Goal: Information Seeking & Learning: Check status

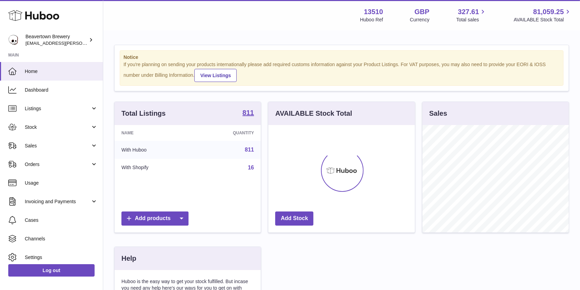
scroll to position [107, 146]
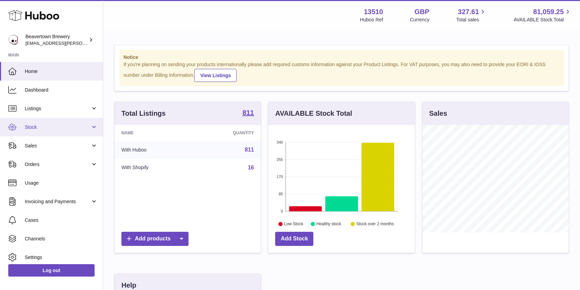
click at [43, 129] on span "Stock" at bounding box center [58, 127] width 66 height 7
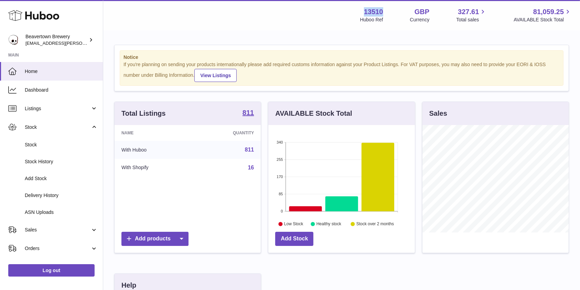
drag, startPoint x: 379, startPoint y: 10, endPoint x: 356, endPoint y: 9, distance: 22.4
click at [360, 9] on div "13510 Huboo Ref GBP Currency 327.61 Total sales 81,059.25 AVAILABLE Stock Total" at bounding box center [466, 15] width 212 height 16
copy strong "13510"
click at [36, 109] on span "Listings" at bounding box center [58, 108] width 66 height 7
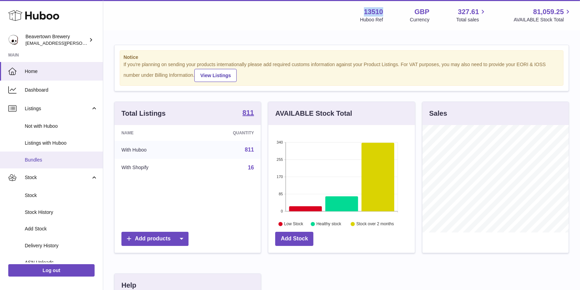
click at [42, 158] on span "Bundles" at bounding box center [61, 160] width 73 height 7
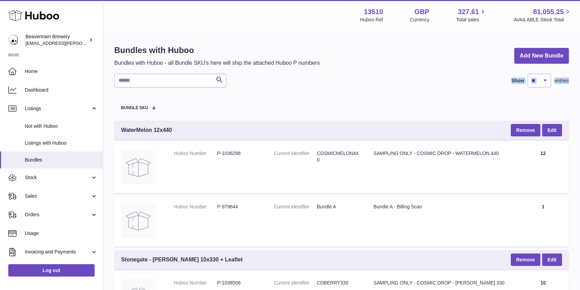
click at [193, 83] on input "text" at bounding box center [170, 81] width 112 height 14
paste input "**********"
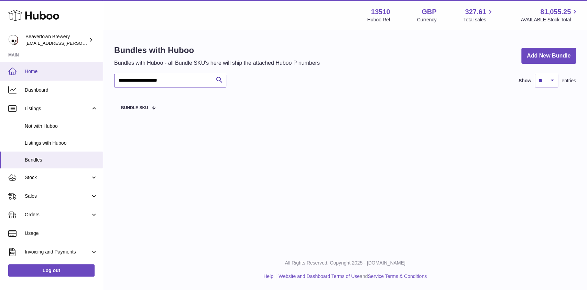
drag, startPoint x: 181, startPoint y: 83, endPoint x: 24, endPoint y: 76, distance: 157.4
click at [24, 76] on div "**********" at bounding box center [293, 145] width 587 height 290
paste input "*****"
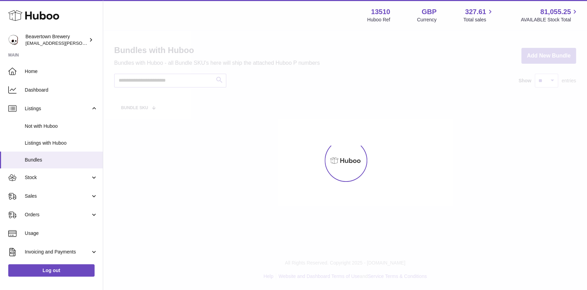
type input "**********"
click at [192, 80] on div at bounding box center [345, 160] width 484 height 259
click at [195, 79] on div at bounding box center [345, 160] width 484 height 259
click at [53, 133] on link "Not with Huboo" at bounding box center [51, 126] width 103 height 17
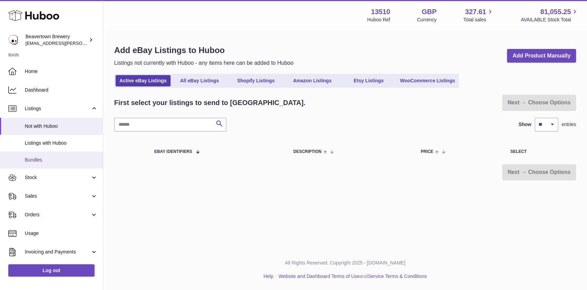
click at [56, 161] on span "Bundles" at bounding box center [61, 160] width 73 height 7
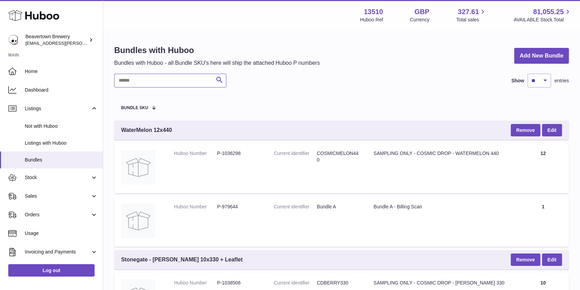
click at [154, 87] on input "text" at bounding box center [170, 81] width 112 height 14
paste input "********"
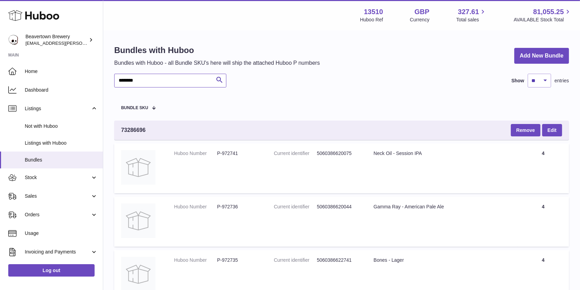
type input "********"
drag, startPoint x: 153, startPoint y: 81, endPoint x: 85, endPoint y: 77, distance: 68.6
click at [50, 193] on span "Sales" at bounding box center [58, 196] width 66 height 7
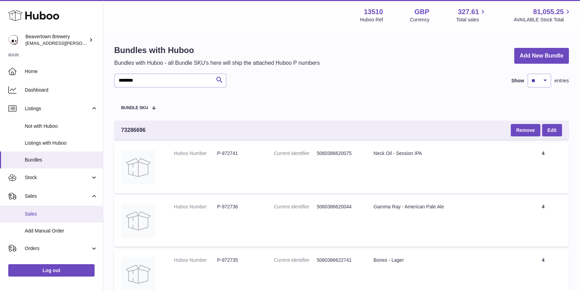
click at [52, 208] on link "Sales" at bounding box center [51, 213] width 103 height 17
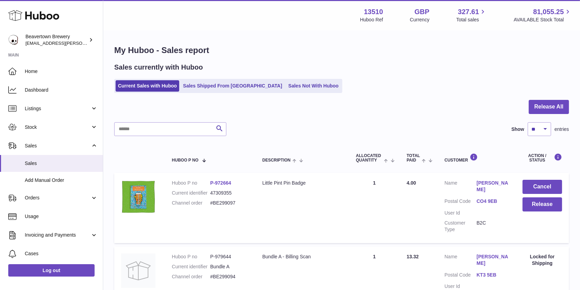
click at [296, 78] on div "Sales currently with Huboo Current Sales with Huboo Sales Shipped From Huboo Sa…" at bounding box center [341, 78] width 455 height 30
click at [295, 81] on link "Sales Not With Huboo" at bounding box center [313, 85] width 55 height 11
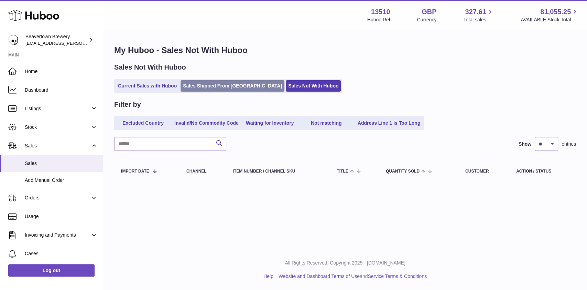
click at [240, 81] on link "Sales Shipped From [GEOGRAPHIC_DATA]" at bounding box center [233, 85] width 104 height 11
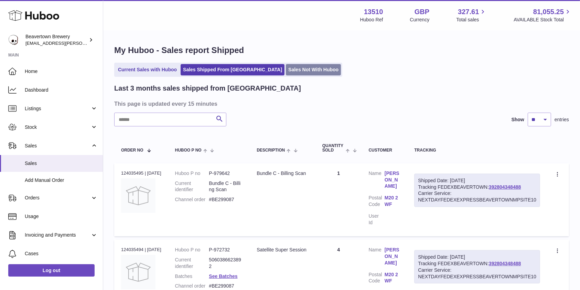
click at [286, 72] on link "Sales Not With Huboo" at bounding box center [313, 69] width 55 height 11
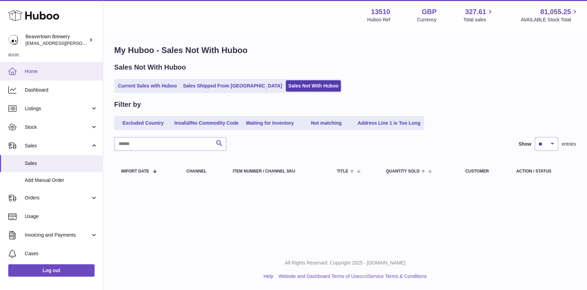
click at [25, 78] on link "Home" at bounding box center [51, 71] width 103 height 19
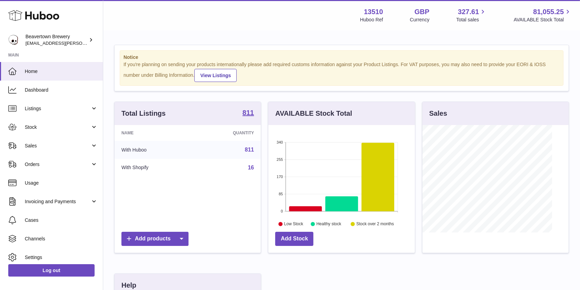
scroll to position [107, 146]
click at [47, 144] on span "Sales" at bounding box center [58, 145] width 66 height 7
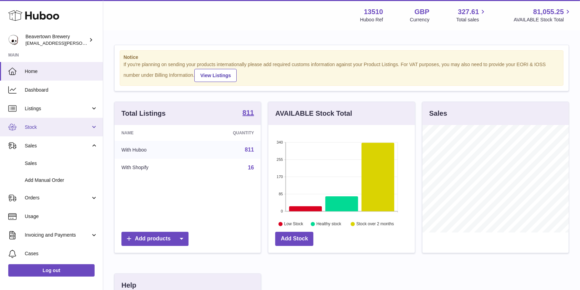
click at [39, 126] on span "Stock" at bounding box center [58, 127] width 66 height 7
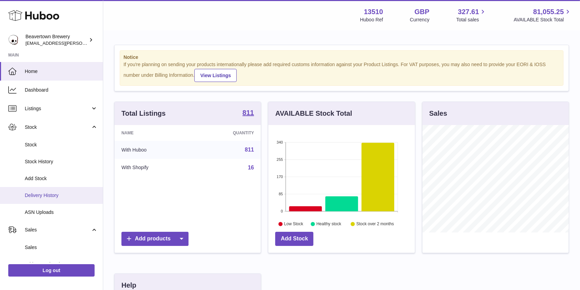
click at [41, 189] on link "Delivery History" at bounding box center [51, 195] width 103 height 17
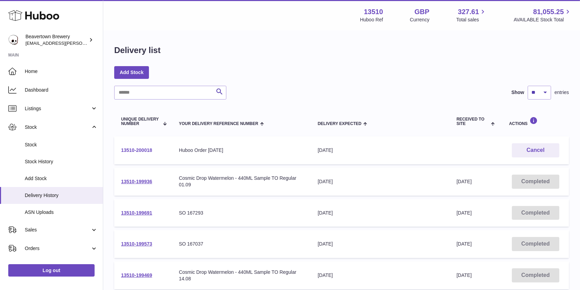
click at [136, 151] on link "13510-200018" at bounding box center [136, 150] width 31 height 6
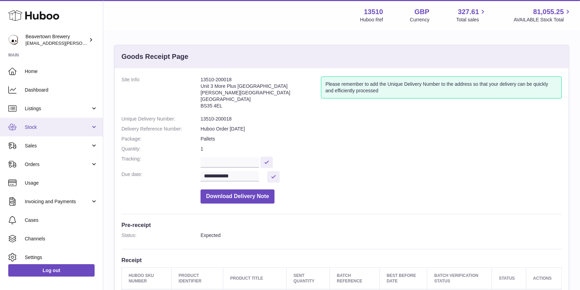
click at [57, 126] on span "Stock" at bounding box center [58, 127] width 66 height 7
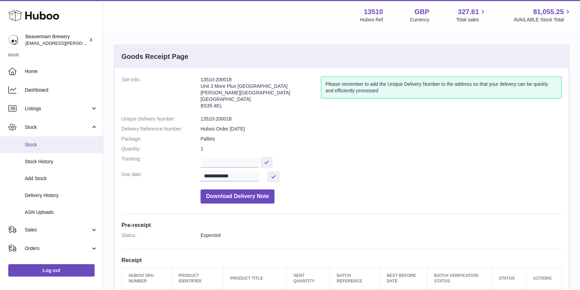
click at [52, 144] on span "Stock" at bounding box center [61, 144] width 73 height 7
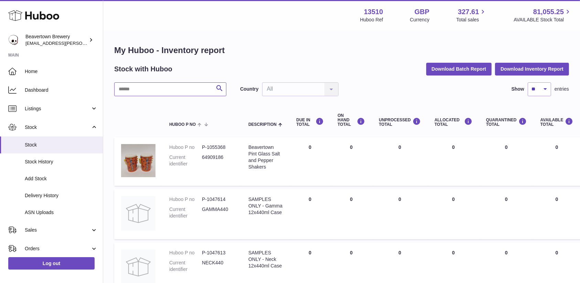
click at [180, 89] on input "text" at bounding box center [170, 89] width 112 height 14
type input "**********"
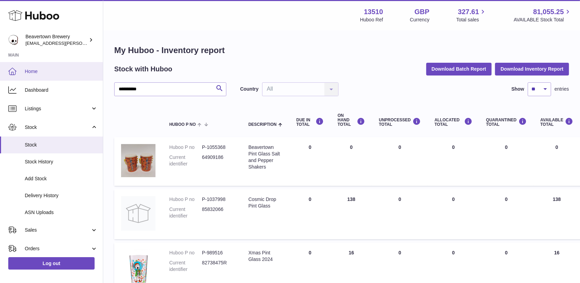
drag, startPoint x: 35, startPoint y: 71, endPoint x: 55, endPoint y: 64, distance: 21.4
click at [35, 72] on span "Home" at bounding box center [61, 71] width 73 height 7
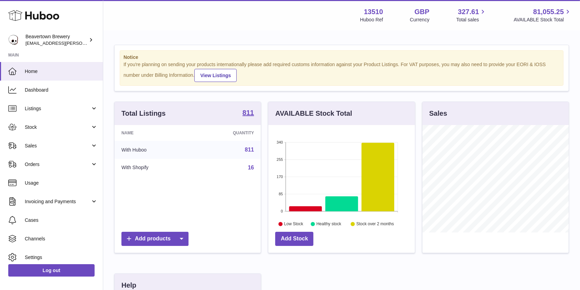
scroll to position [107, 146]
click at [48, 143] on span "Sales" at bounding box center [58, 145] width 66 height 7
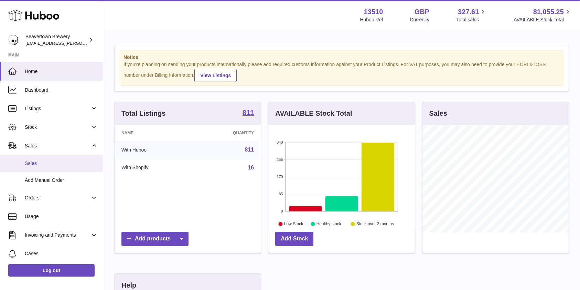
click at [44, 162] on span "Sales" at bounding box center [61, 163] width 73 height 7
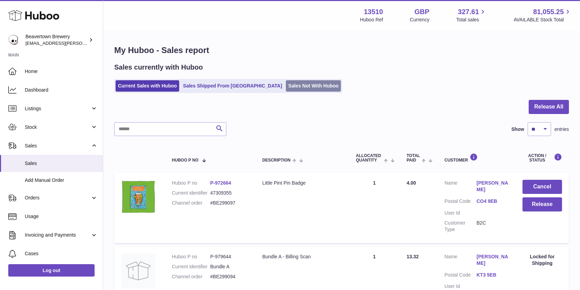
click at [286, 85] on link "Sales Not With Huboo" at bounding box center [313, 85] width 55 height 11
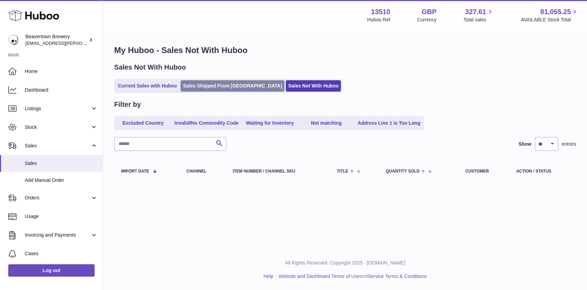
click at [195, 84] on link "Sales Shipped From [GEOGRAPHIC_DATA]" at bounding box center [233, 85] width 104 height 11
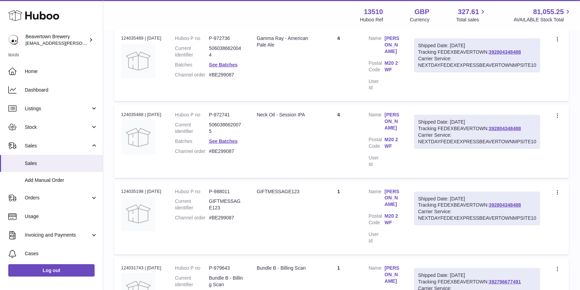
scroll to position [622, 0]
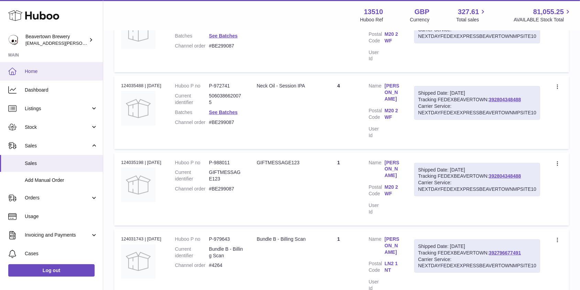
click at [41, 72] on span "Home" at bounding box center [61, 71] width 73 height 7
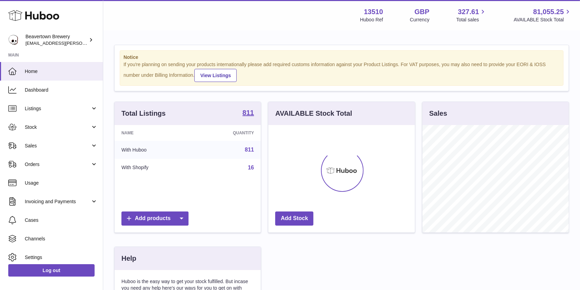
scroll to position [107, 146]
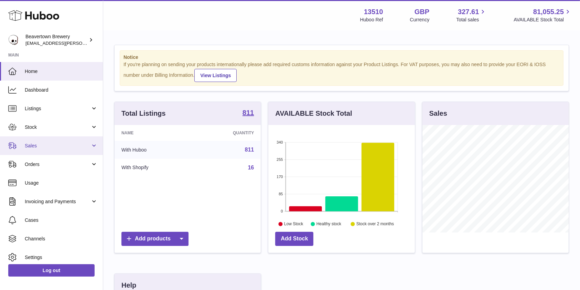
click at [41, 144] on span "Sales" at bounding box center [58, 145] width 66 height 7
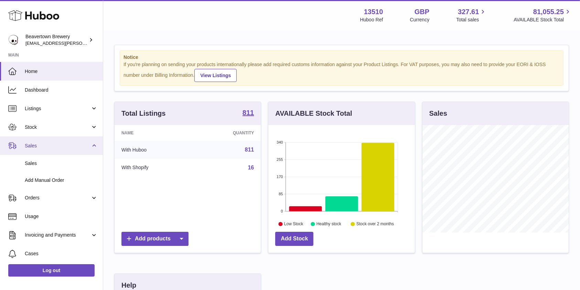
click at [41, 154] on link "Sales" at bounding box center [51, 145] width 103 height 19
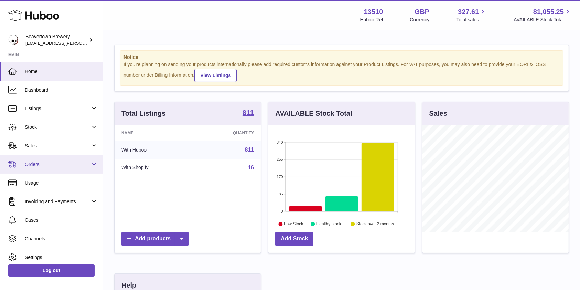
click at [36, 157] on link "Orders" at bounding box center [51, 164] width 103 height 19
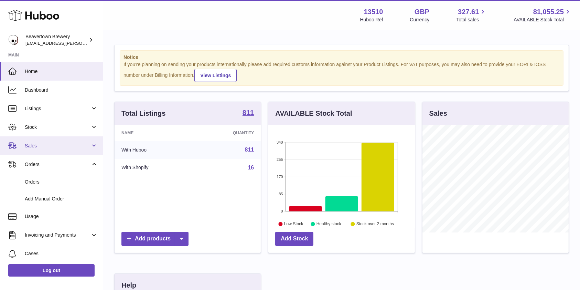
click at [35, 146] on span "Sales" at bounding box center [58, 145] width 66 height 7
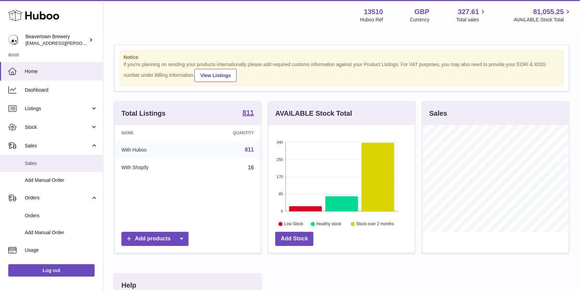
click at [39, 169] on link "Sales" at bounding box center [51, 163] width 103 height 17
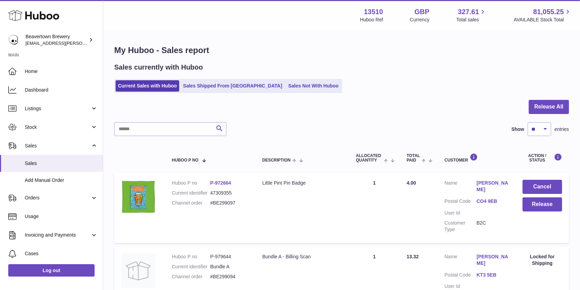
click at [263, 92] on ul "Current Sales with Huboo Sales Shipped From Huboo Sales Not With Huboo" at bounding box center [228, 86] width 228 height 14
click at [286, 85] on link "Sales Not With Huboo" at bounding box center [313, 85] width 55 height 11
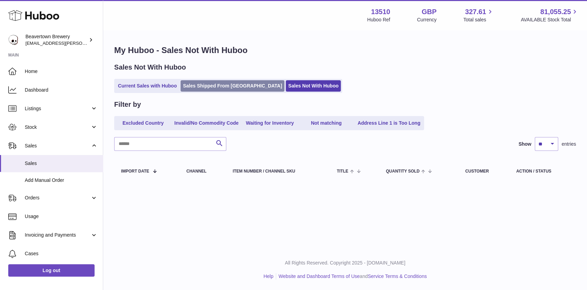
click at [207, 88] on link "Sales Shipped From [GEOGRAPHIC_DATA]" at bounding box center [233, 85] width 104 height 11
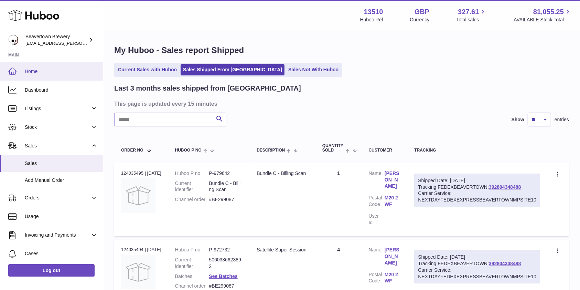
click at [55, 74] on span "Home" at bounding box center [61, 71] width 73 height 7
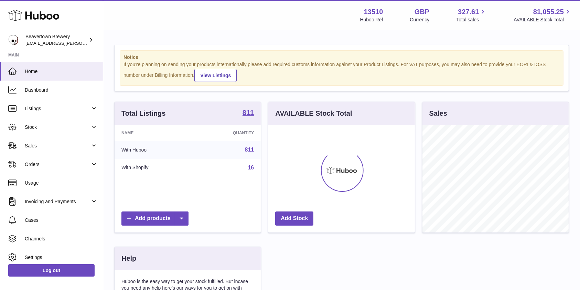
scroll to position [107, 146]
